Goal: Transaction & Acquisition: Purchase product/service

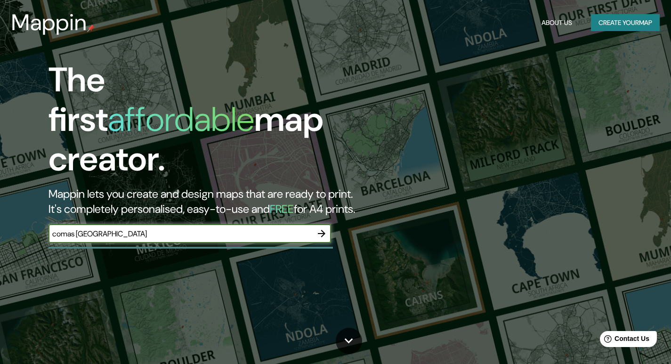
type input "comas peru"
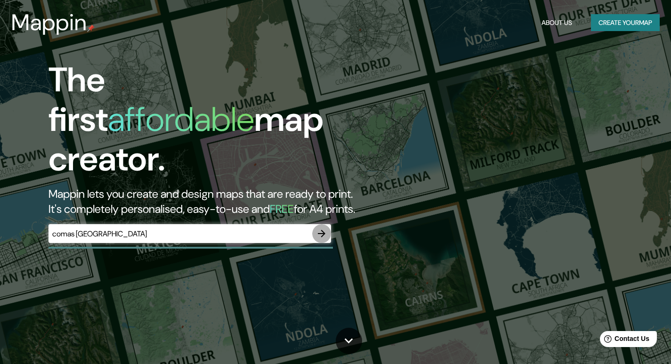
click at [324, 230] on icon "button" at bounding box center [322, 234] width 8 height 8
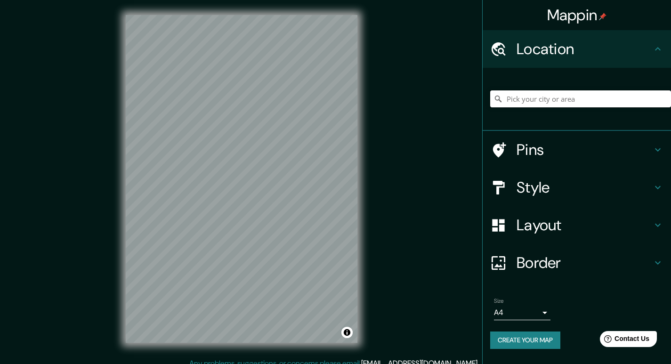
click at [587, 99] on input "Pick your city or area" at bounding box center [580, 98] width 181 height 17
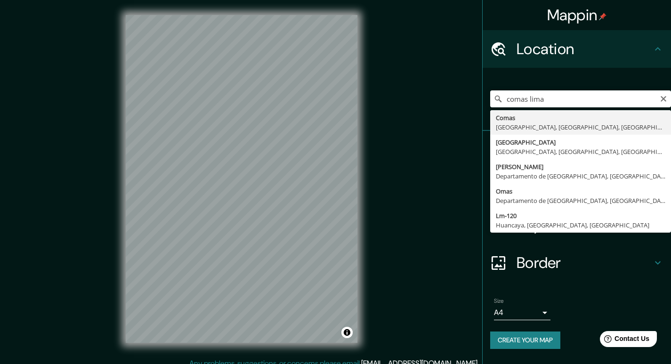
type input "Comas, [GEOGRAPHIC_DATA], [GEOGRAPHIC_DATA], [GEOGRAPHIC_DATA]"
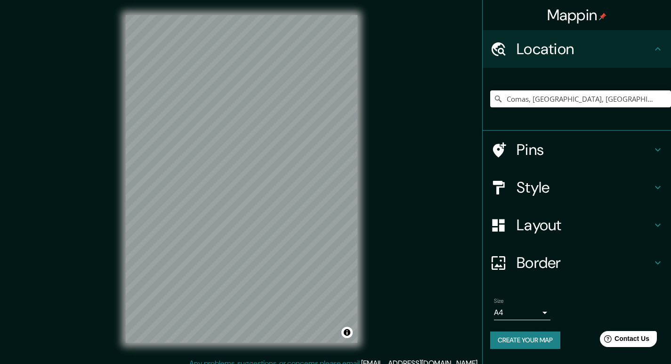
click at [539, 311] on body "Mappin Location Comas, Lima, Provincia de Lima, Perú Pins Style Layout Border C…" at bounding box center [335, 182] width 671 height 364
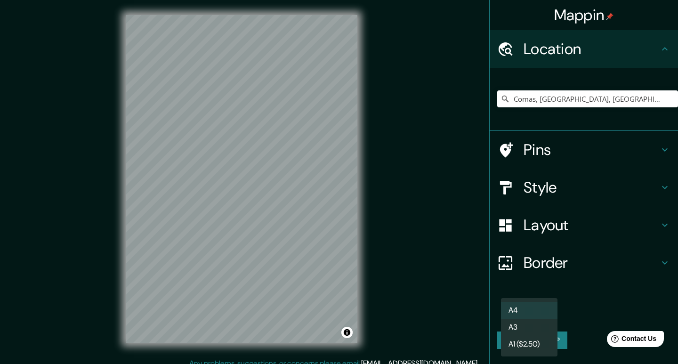
click at [512, 330] on li "A3" at bounding box center [529, 327] width 57 height 17
type input "a4"
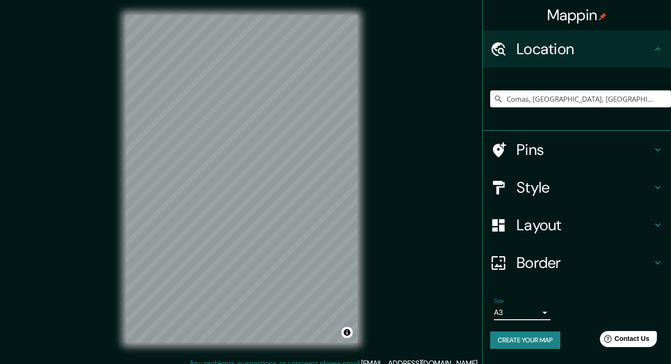
click at [512, 334] on button "Create your map" at bounding box center [525, 340] width 70 height 17
click at [541, 305] on div "Size A4 single" at bounding box center [522, 309] width 57 height 23
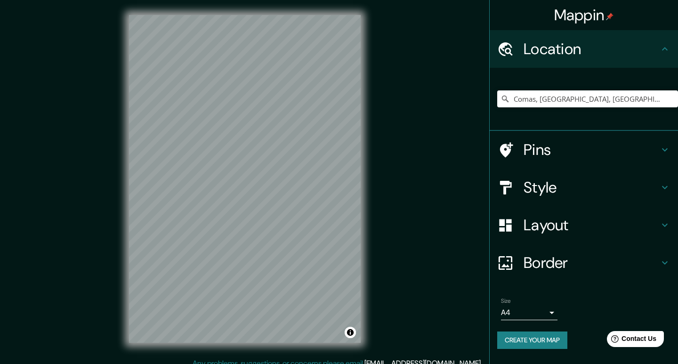
click at [528, 310] on body "Mappin Location [GEOGRAPHIC_DATA], [GEOGRAPHIC_DATA], [GEOGRAPHIC_DATA], [GEOGR…" at bounding box center [339, 182] width 678 height 364
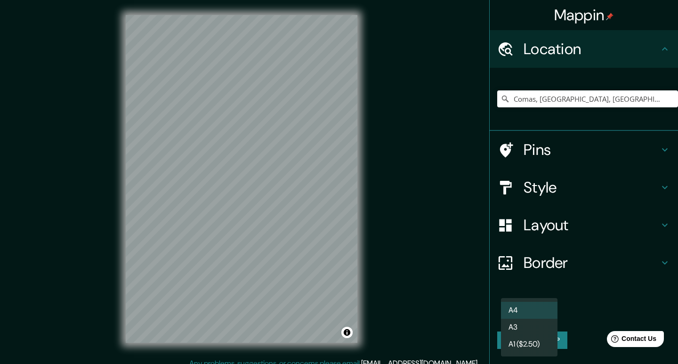
click at [520, 326] on li "A3" at bounding box center [529, 327] width 57 height 17
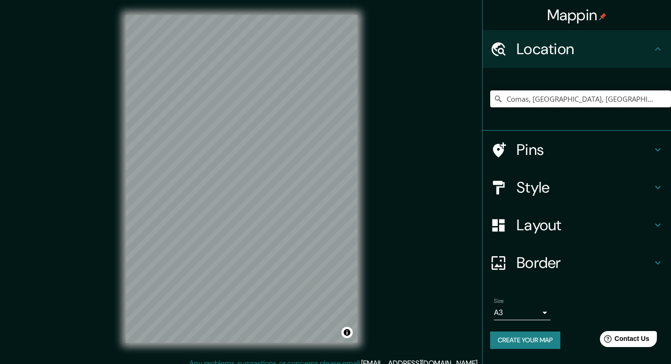
click at [638, 99] on input "Comas, [GEOGRAPHIC_DATA], [GEOGRAPHIC_DATA], [GEOGRAPHIC_DATA]" at bounding box center [580, 98] width 181 height 17
click at [645, 97] on input "Comas, [GEOGRAPHIC_DATA], [GEOGRAPHIC_DATA], [GEOGRAPHIC_DATA]" at bounding box center [580, 98] width 181 height 17
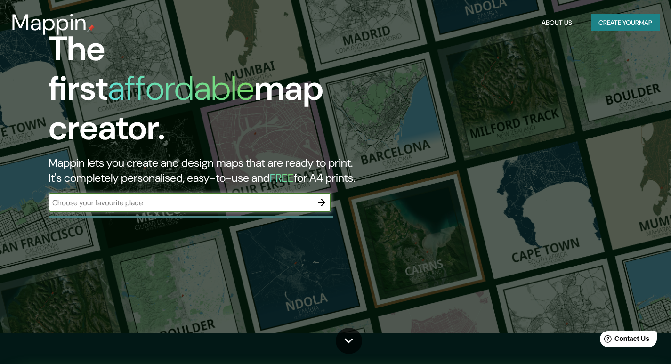
scroll to position [47, 0]
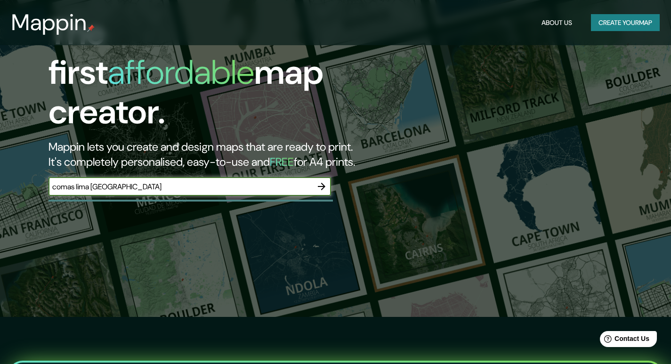
type input "comas lima [GEOGRAPHIC_DATA]"
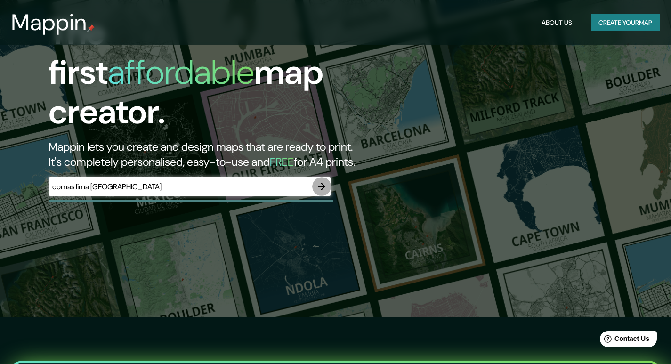
click at [317, 181] on icon "button" at bounding box center [321, 186] width 11 height 11
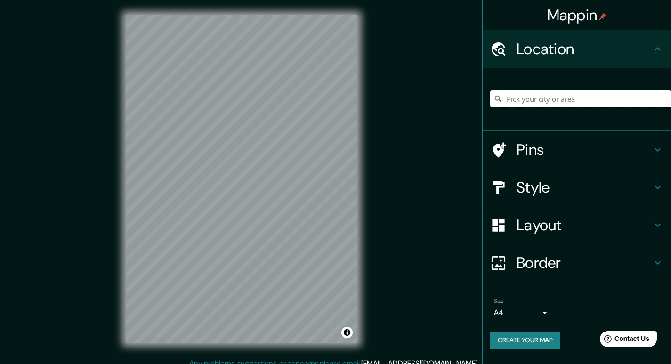
click at [555, 100] on input "Pick your city or area" at bounding box center [580, 98] width 181 height 17
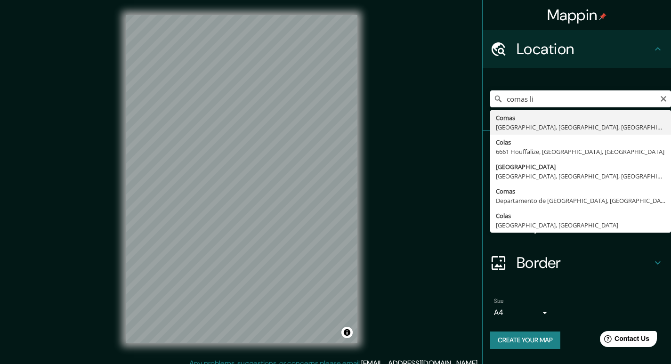
type input "Comas, [GEOGRAPHIC_DATA], [GEOGRAPHIC_DATA], [GEOGRAPHIC_DATA]"
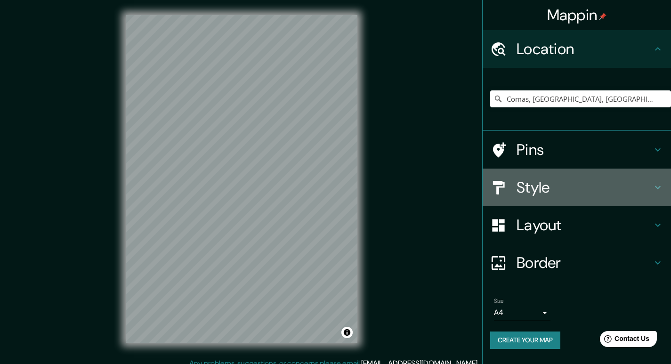
click at [593, 184] on h4 "Style" at bounding box center [585, 187] width 136 height 19
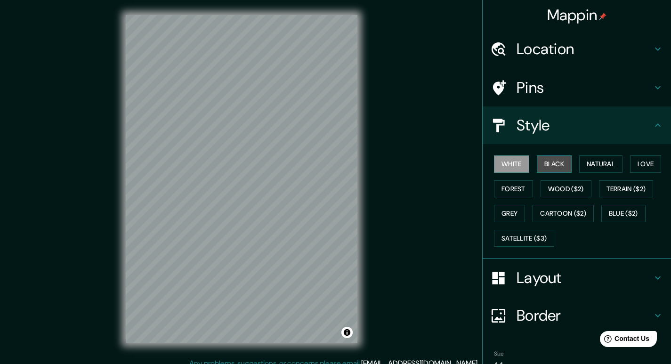
click at [553, 165] on button "Black" at bounding box center [554, 163] width 35 height 17
click at [503, 168] on button "White" at bounding box center [511, 163] width 35 height 17
click at [539, 164] on button "Black" at bounding box center [554, 163] width 35 height 17
click at [590, 162] on button "Natural" at bounding box center [601, 163] width 43 height 17
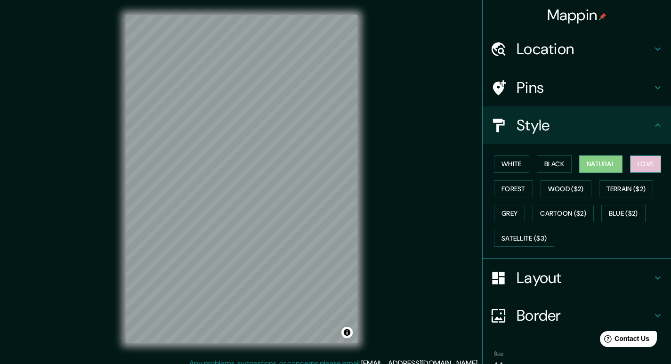
click at [648, 157] on button "Love" at bounding box center [645, 163] width 31 height 17
click at [520, 183] on button "Forest" at bounding box center [513, 188] width 39 height 17
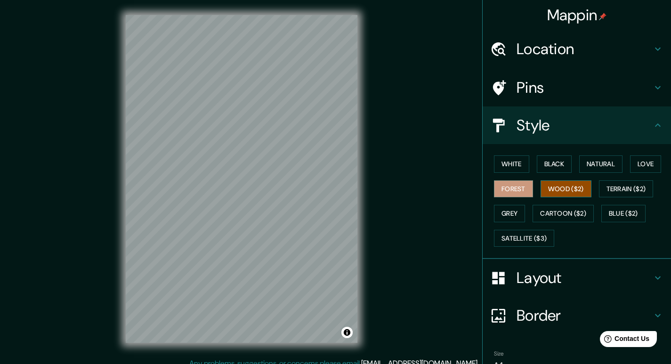
click at [551, 188] on button "Wood ($2)" at bounding box center [566, 188] width 51 height 17
click at [618, 190] on button "Terrain ($2)" at bounding box center [626, 188] width 55 height 17
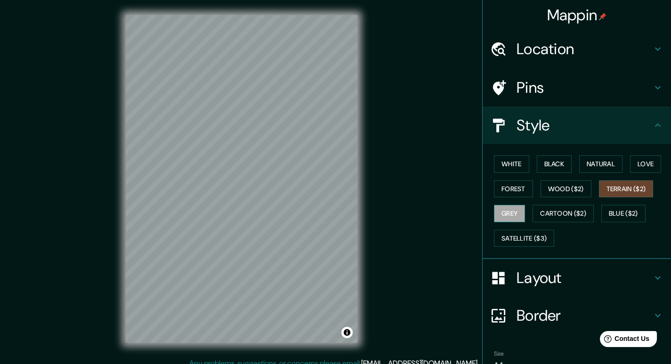
click at [509, 211] on button "Grey" at bounding box center [509, 213] width 31 height 17
click at [549, 213] on button "Cartoon ($2)" at bounding box center [563, 213] width 61 height 17
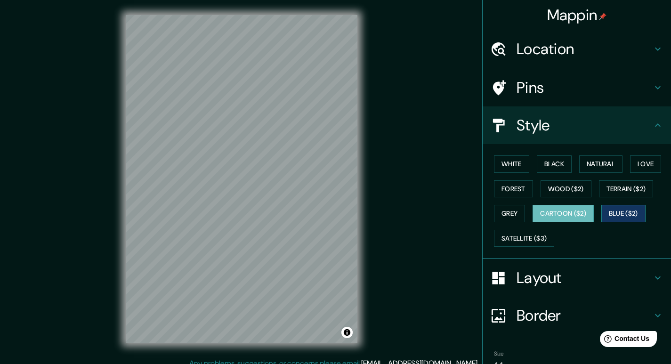
click at [621, 213] on button "Blue ($2)" at bounding box center [624, 213] width 44 height 17
click at [519, 230] on button "Satellite ($3)" at bounding box center [524, 238] width 60 height 17
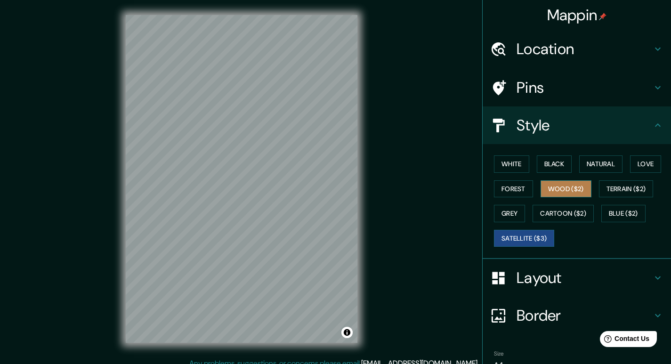
click at [569, 193] on button "Wood ($2)" at bounding box center [566, 188] width 51 height 17
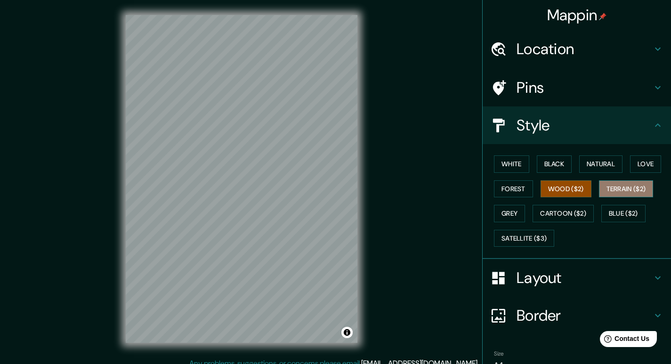
click at [624, 189] on button "Terrain ($2)" at bounding box center [626, 188] width 55 height 17
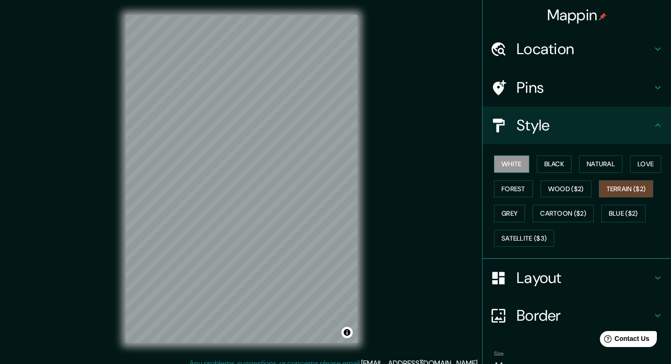
click at [500, 167] on button "White" at bounding box center [511, 163] width 35 height 17
click at [541, 163] on button "Black" at bounding box center [554, 163] width 35 height 17
click at [514, 159] on button "White" at bounding box center [511, 163] width 35 height 17
click at [582, 166] on button "Natural" at bounding box center [601, 163] width 43 height 17
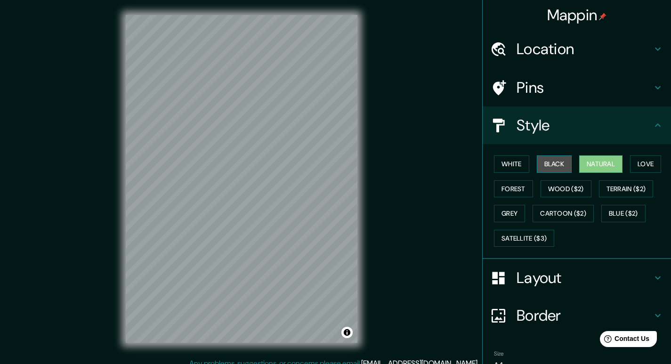
click at [548, 161] on button "Black" at bounding box center [554, 163] width 35 height 17
click at [592, 163] on button "Natural" at bounding box center [601, 163] width 43 height 17
click at [515, 167] on button "White" at bounding box center [511, 163] width 35 height 17
click at [574, 275] on h4 "Layout" at bounding box center [585, 278] width 136 height 19
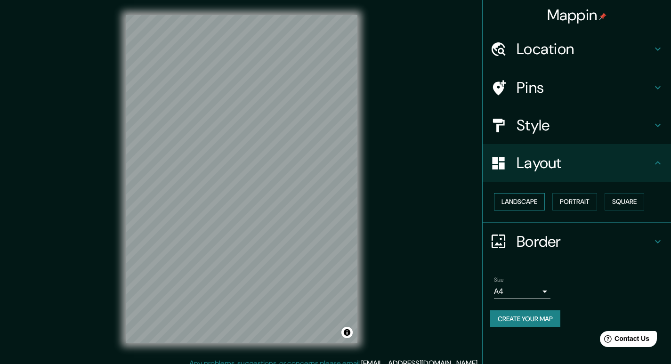
click at [528, 204] on button "Landscape" at bounding box center [519, 201] width 51 height 17
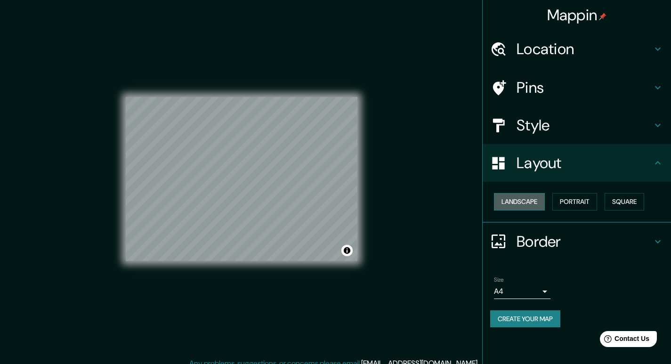
click at [527, 204] on button "Landscape" at bounding box center [519, 201] width 51 height 17
click at [576, 199] on button "Portrait" at bounding box center [575, 201] width 45 height 17
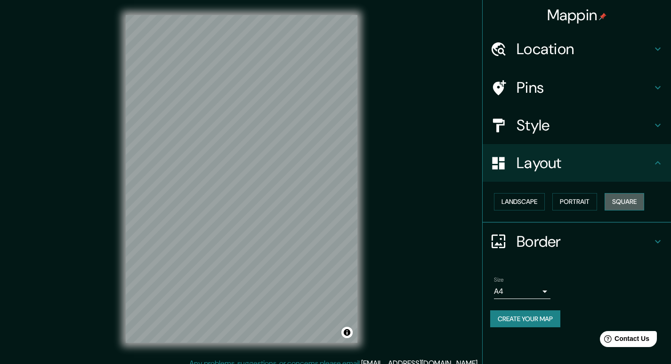
click at [629, 204] on button "Square" at bounding box center [625, 201] width 40 height 17
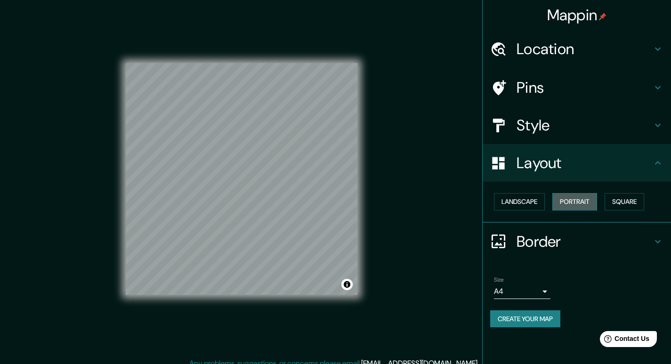
click at [587, 204] on button "Portrait" at bounding box center [575, 201] width 45 height 17
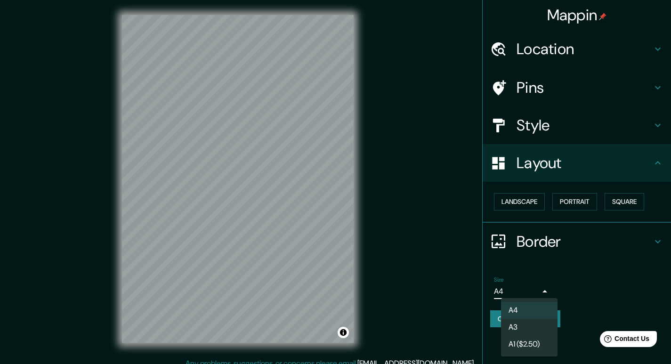
click at [532, 294] on body "Mappin Location [GEOGRAPHIC_DATA], [GEOGRAPHIC_DATA], [GEOGRAPHIC_DATA], [GEOGR…" at bounding box center [335, 182] width 671 height 364
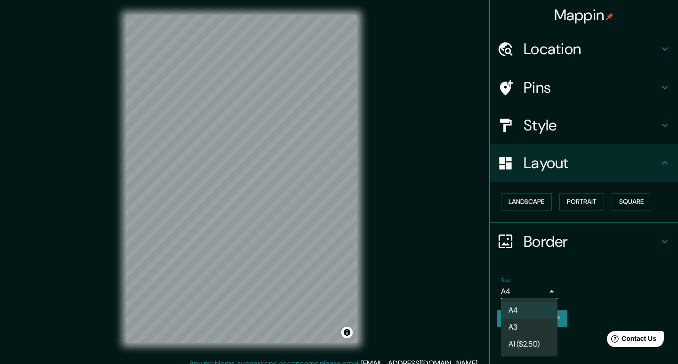
click at [520, 329] on li "A3" at bounding box center [529, 327] width 57 height 17
type input "a4"
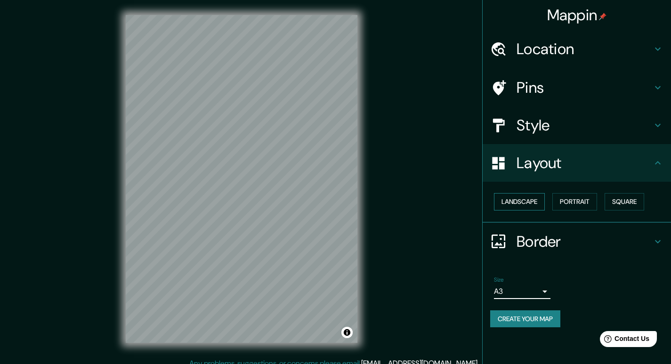
click at [535, 203] on button "Landscape" at bounding box center [519, 201] width 51 height 17
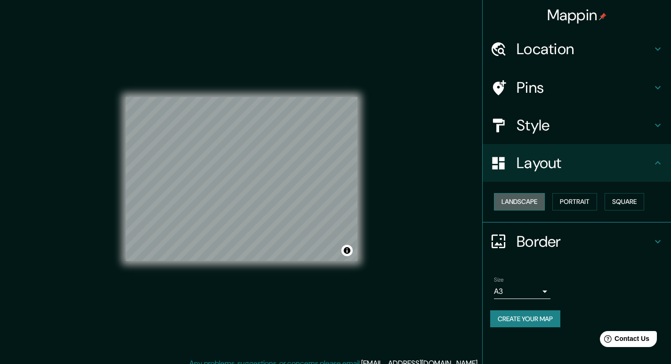
click at [535, 203] on button "Landscape" at bounding box center [519, 201] width 51 height 17
click at [567, 197] on button "Portrait" at bounding box center [575, 201] width 45 height 17
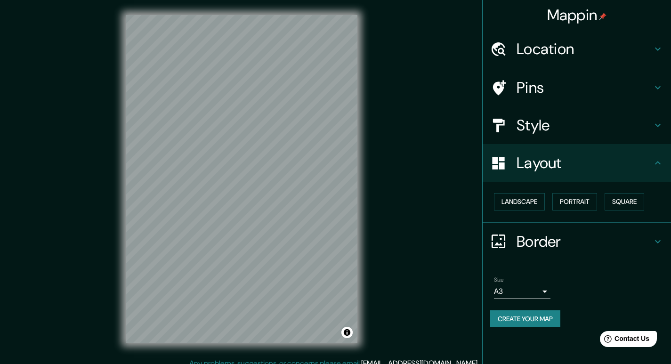
click at [541, 161] on h4 "Layout" at bounding box center [585, 163] width 136 height 19
click at [579, 86] on h4 "Pins" at bounding box center [585, 87] width 136 height 19
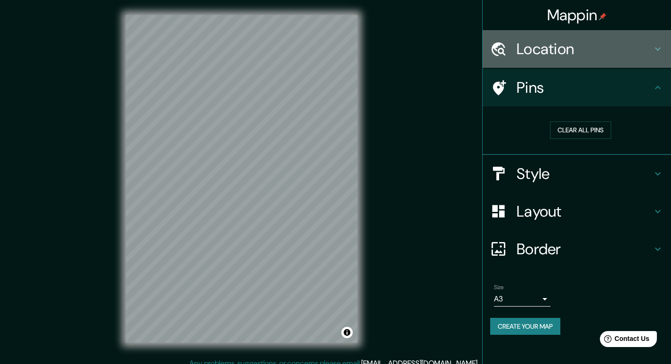
click at [601, 49] on h4 "Location" at bounding box center [585, 49] width 136 height 19
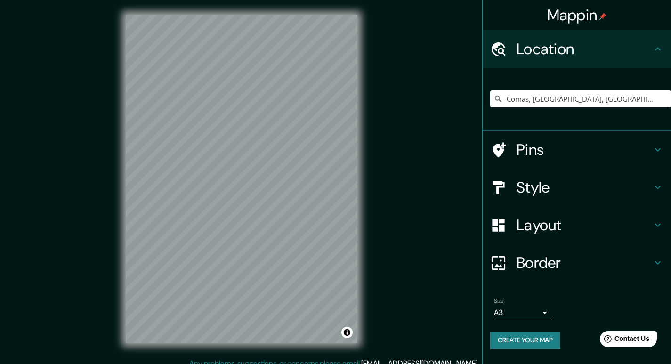
click at [601, 49] on h4 "Location" at bounding box center [585, 49] width 136 height 19
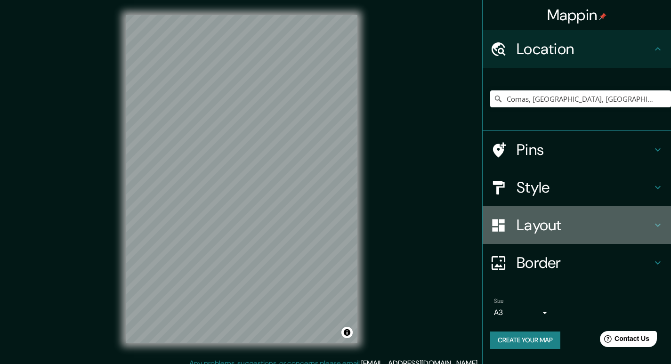
click at [529, 229] on h4 "Layout" at bounding box center [585, 225] width 136 height 19
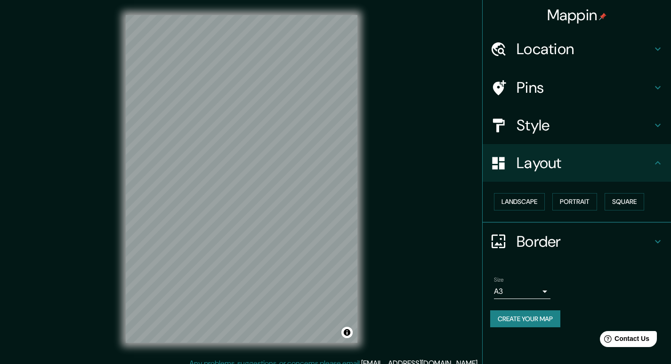
click at [541, 125] on h4 "Style" at bounding box center [585, 125] width 136 height 19
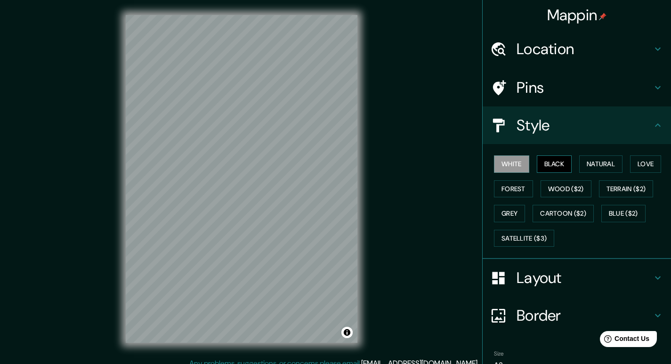
click at [550, 166] on button "Black" at bounding box center [554, 163] width 35 height 17
click at [519, 168] on button "White" at bounding box center [511, 163] width 35 height 17
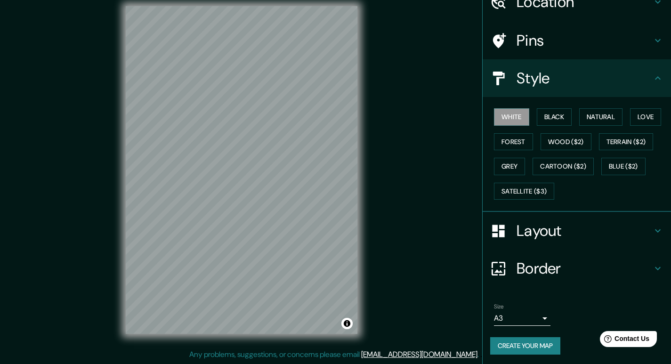
scroll to position [49, 0]
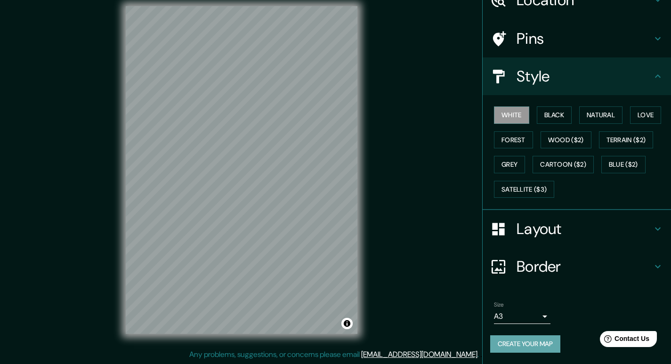
click at [521, 339] on button "Create your map" at bounding box center [525, 343] width 70 height 17
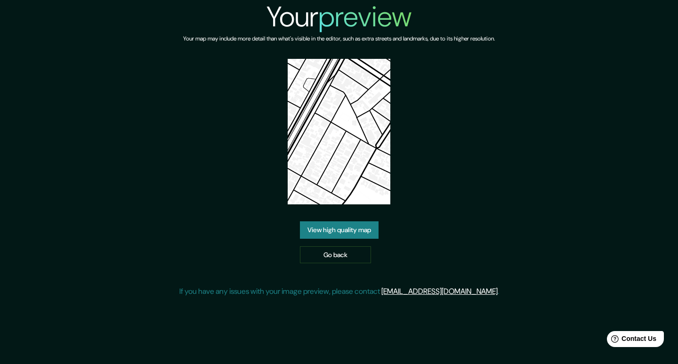
click at [343, 152] on img at bounding box center [339, 132] width 103 height 146
click at [347, 255] on link "Go back" at bounding box center [335, 254] width 71 height 17
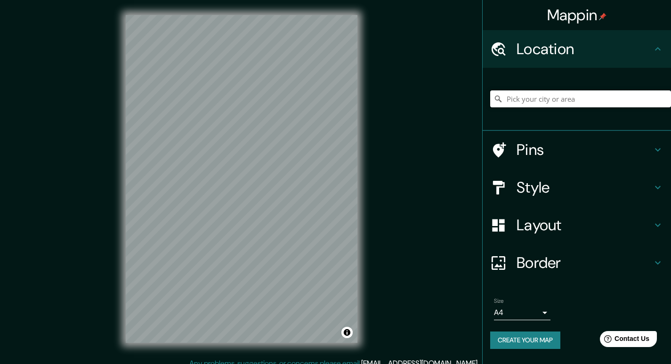
click at [549, 97] on input "Pick your city or area" at bounding box center [580, 98] width 181 height 17
type input "Comas, [GEOGRAPHIC_DATA], [GEOGRAPHIC_DATA], [GEOGRAPHIC_DATA]"
